Goal: Check status: Check status

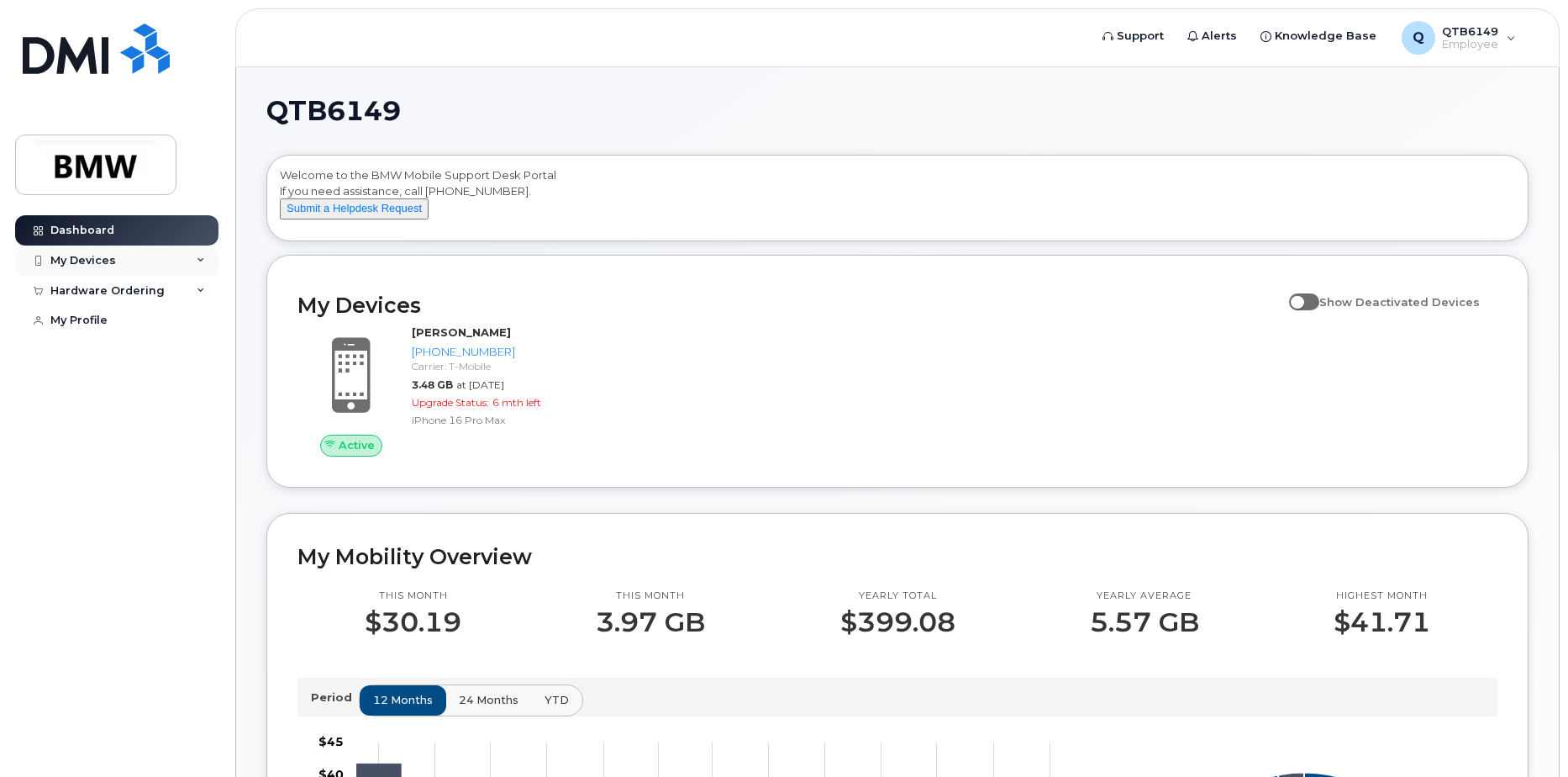
click at [86, 255] on div "My Devices" at bounding box center [83, 260] width 66 height 14
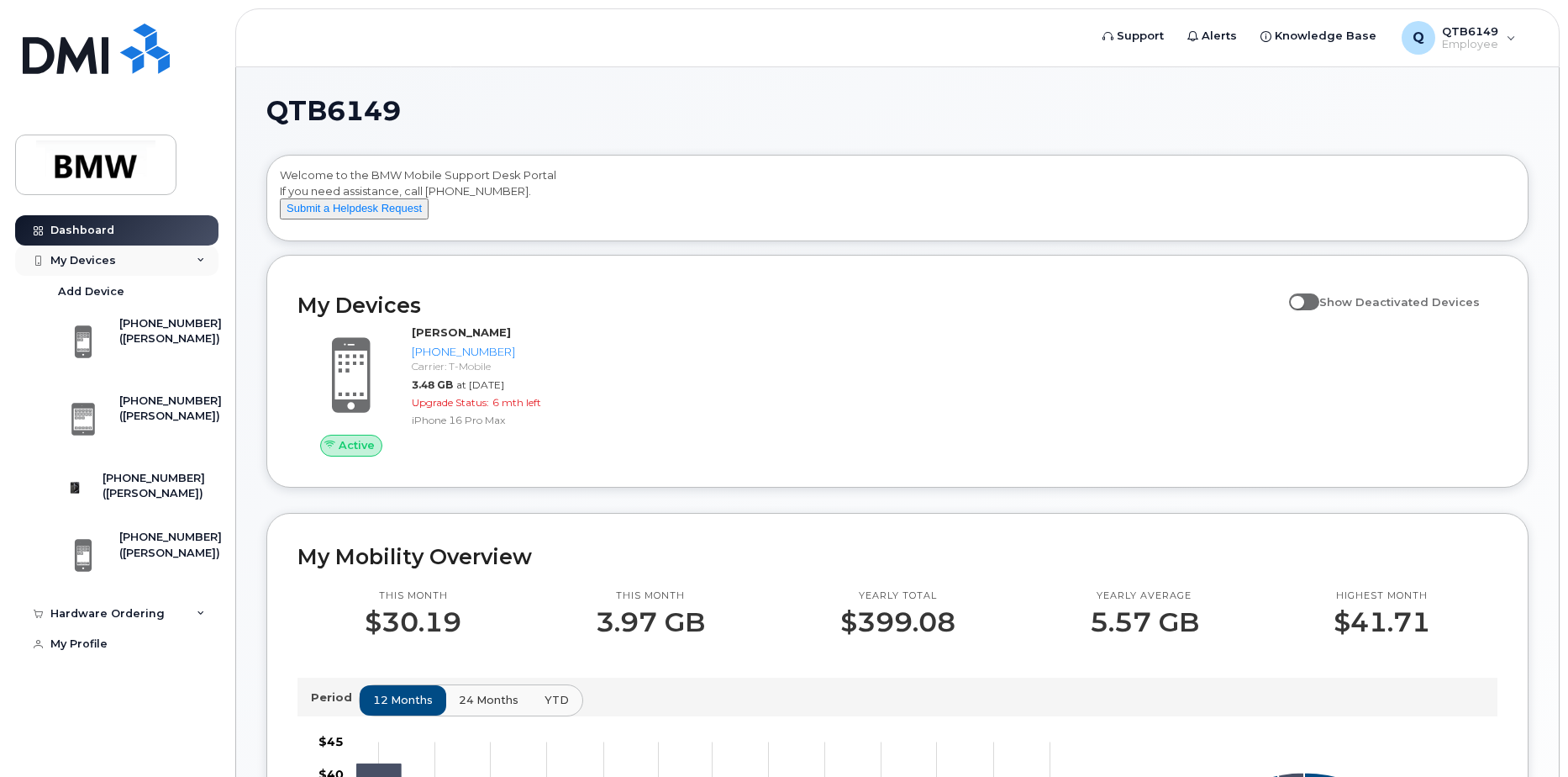
click at [105, 262] on div "My Devices" at bounding box center [83, 260] width 66 height 14
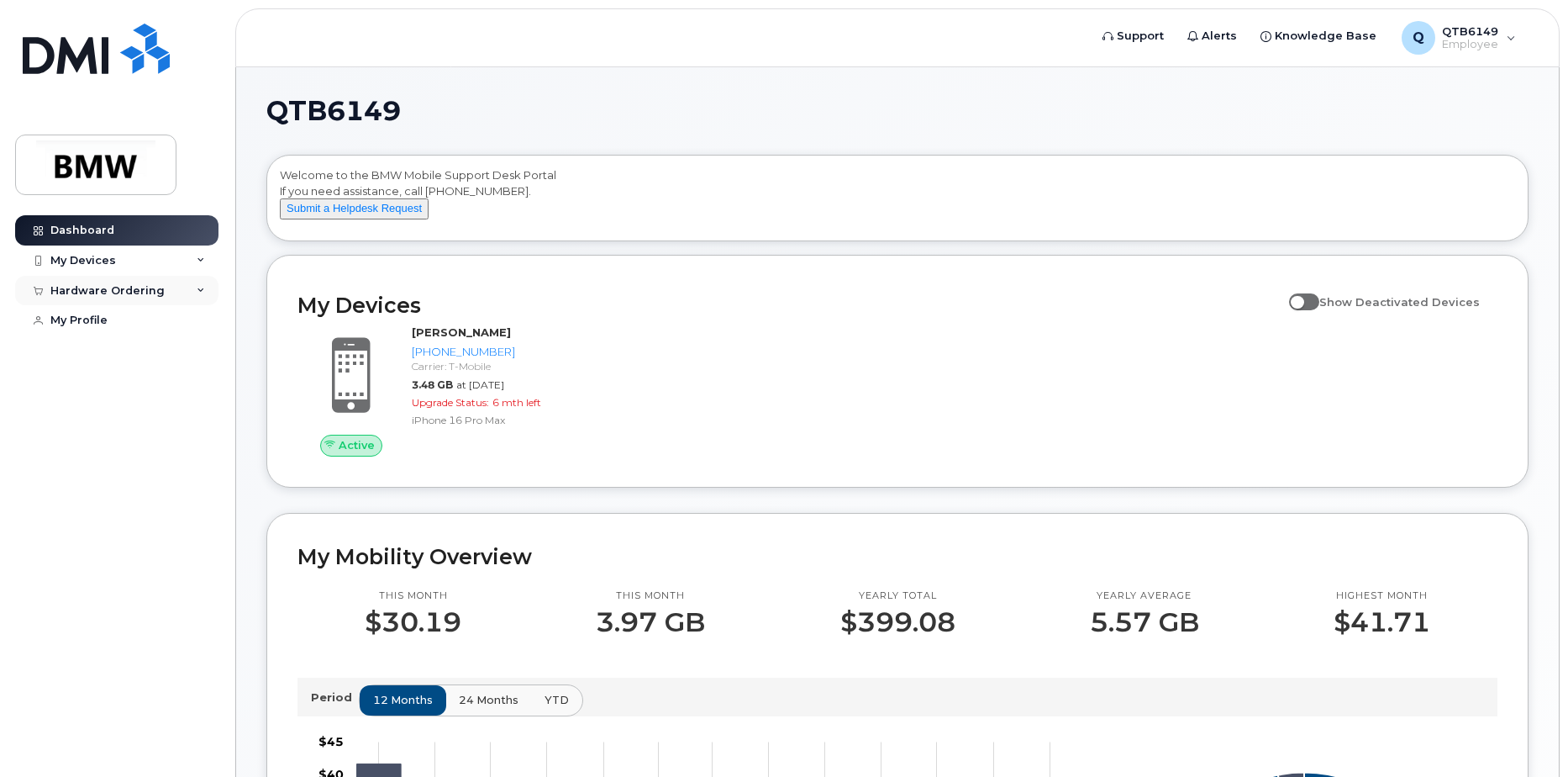
click at [105, 292] on div "Hardware Ordering" at bounding box center [108, 291] width 114 height 14
click at [98, 320] on div "My Orders" at bounding box center [88, 320] width 61 height 15
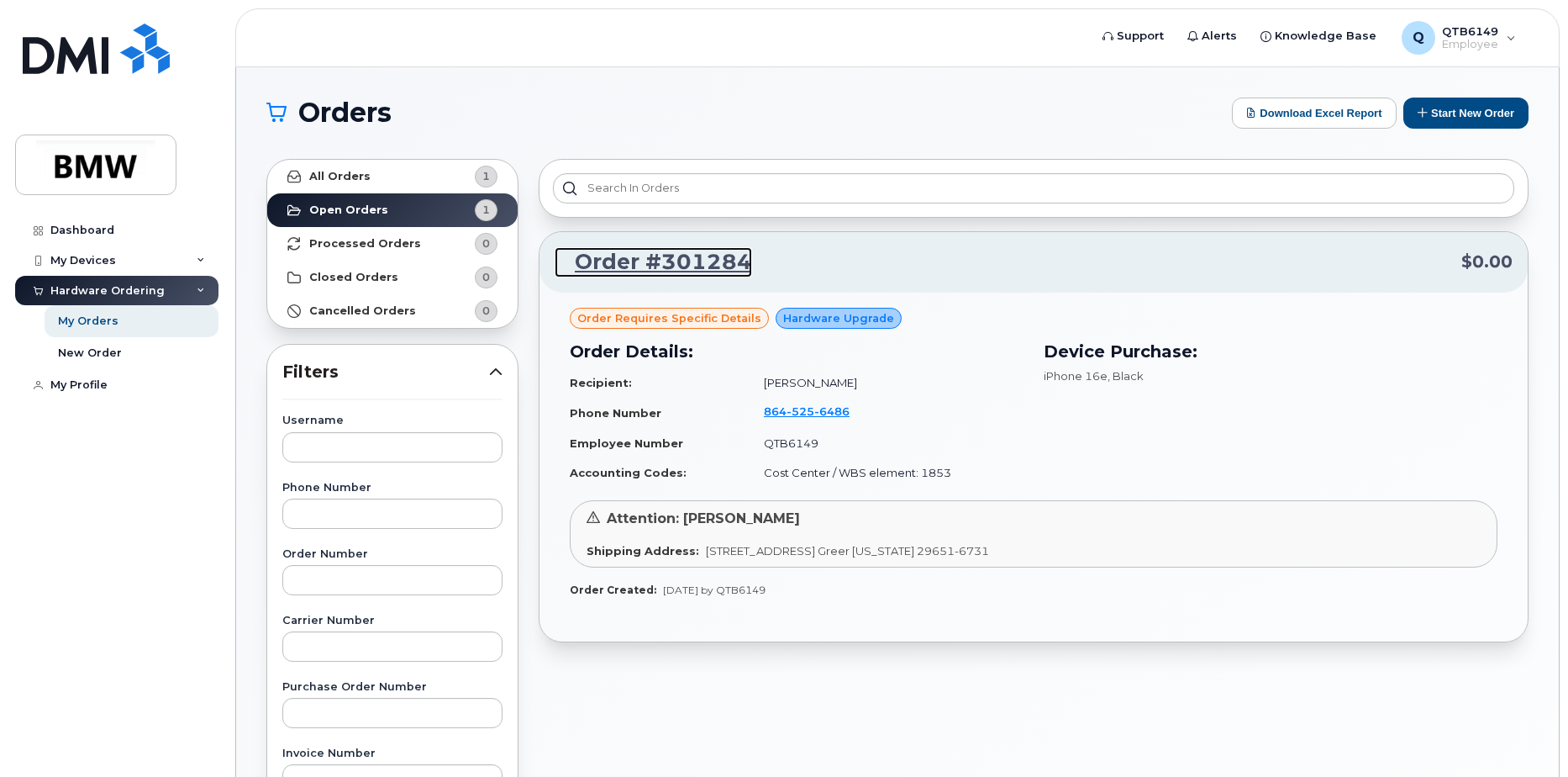
click at [628, 257] on link "Order #301284" at bounding box center [653, 262] width 198 height 30
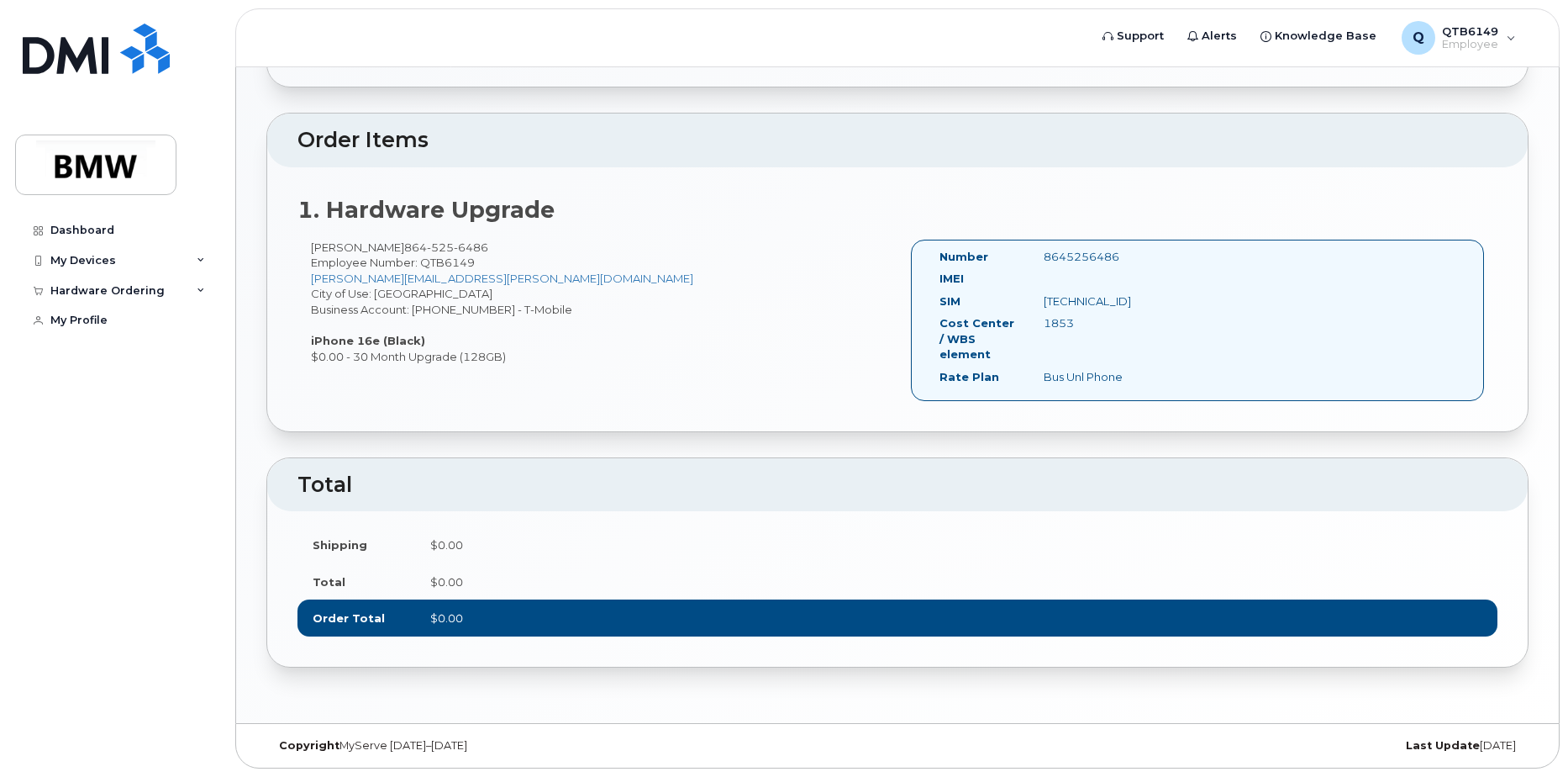
scroll to position [465, 0]
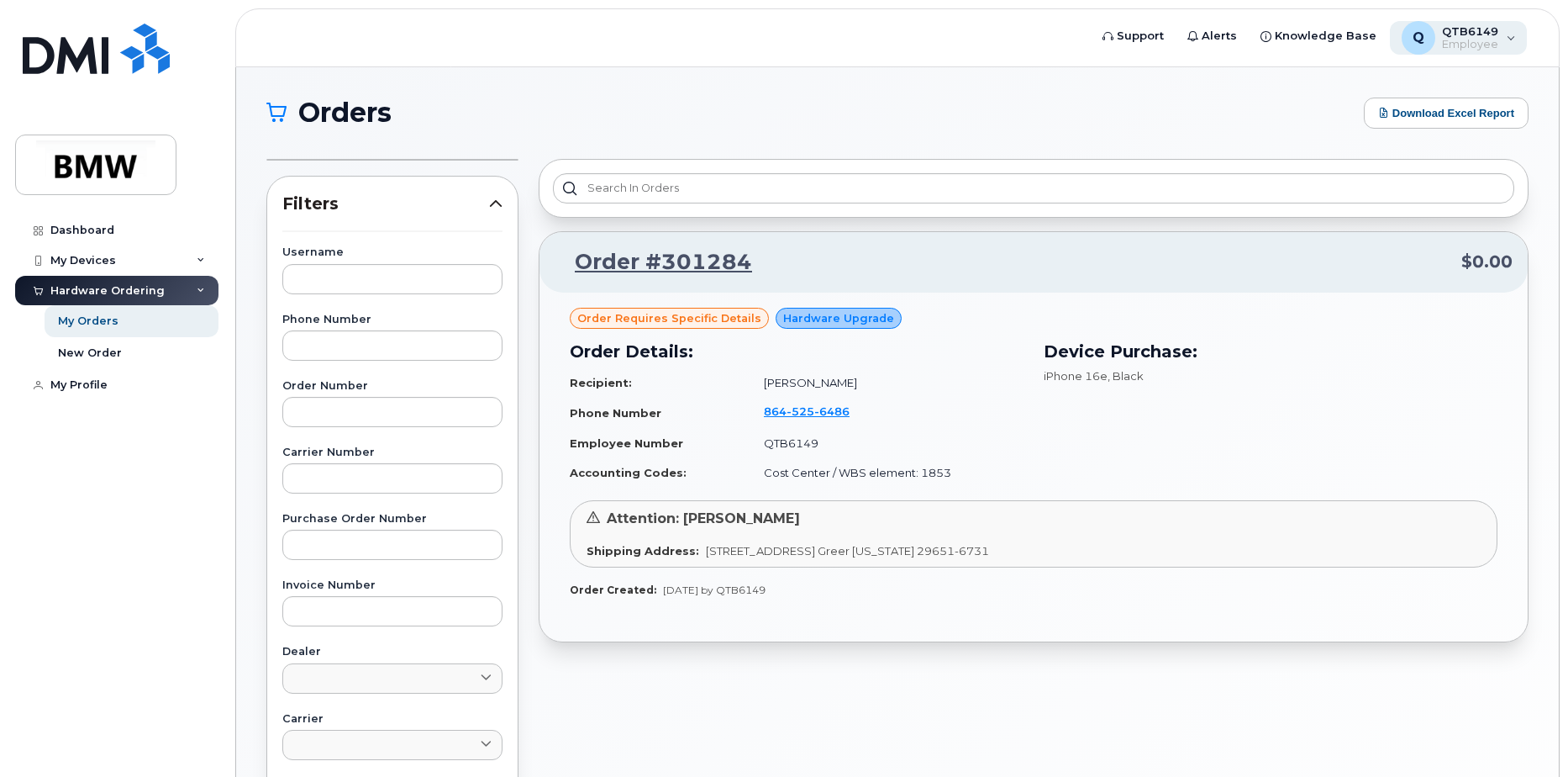
click at [1512, 33] on div "Q QTB6149 Employee" at bounding box center [1458, 37] width 138 height 33
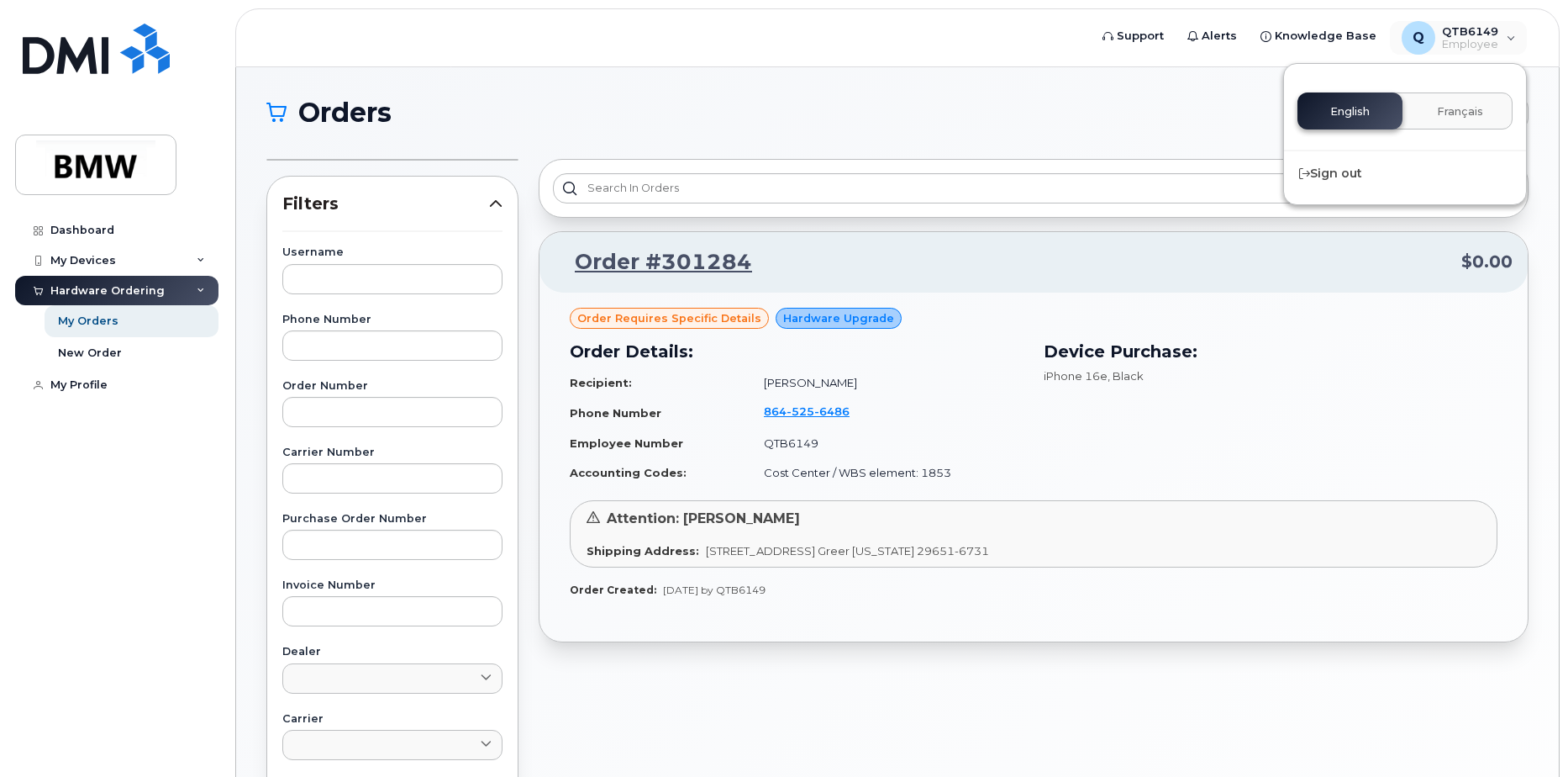
click at [1042, 101] on h1 "Orders" at bounding box center [810, 112] width 1089 height 26
